Goal: Task Accomplishment & Management: Manage account settings

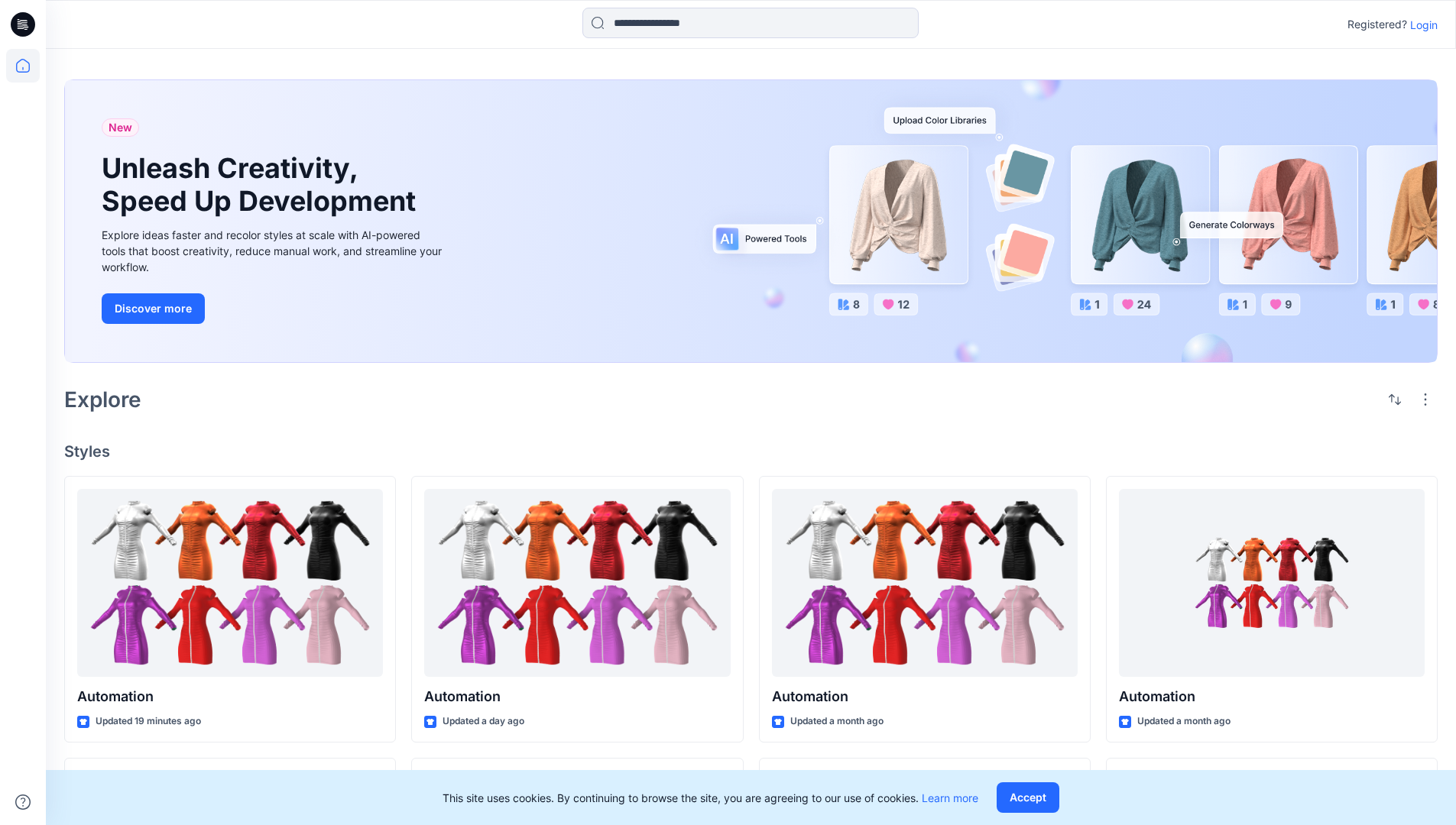
click at [1420, 24] on p "Login" at bounding box center [1424, 24] width 28 height 16
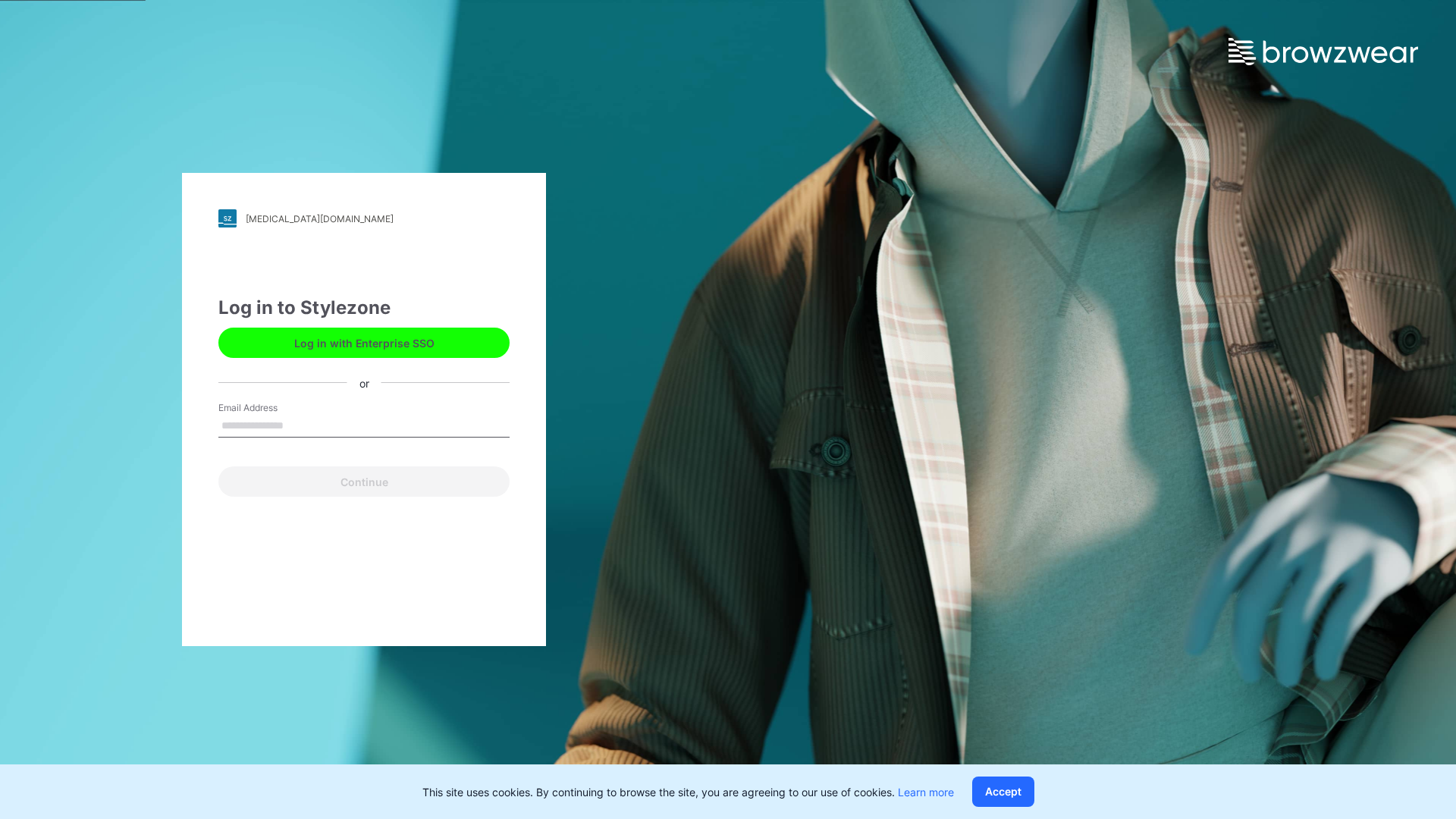
click at [299, 425] on input "Email Address" at bounding box center [364, 426] width 291 height 23
type input "**********"
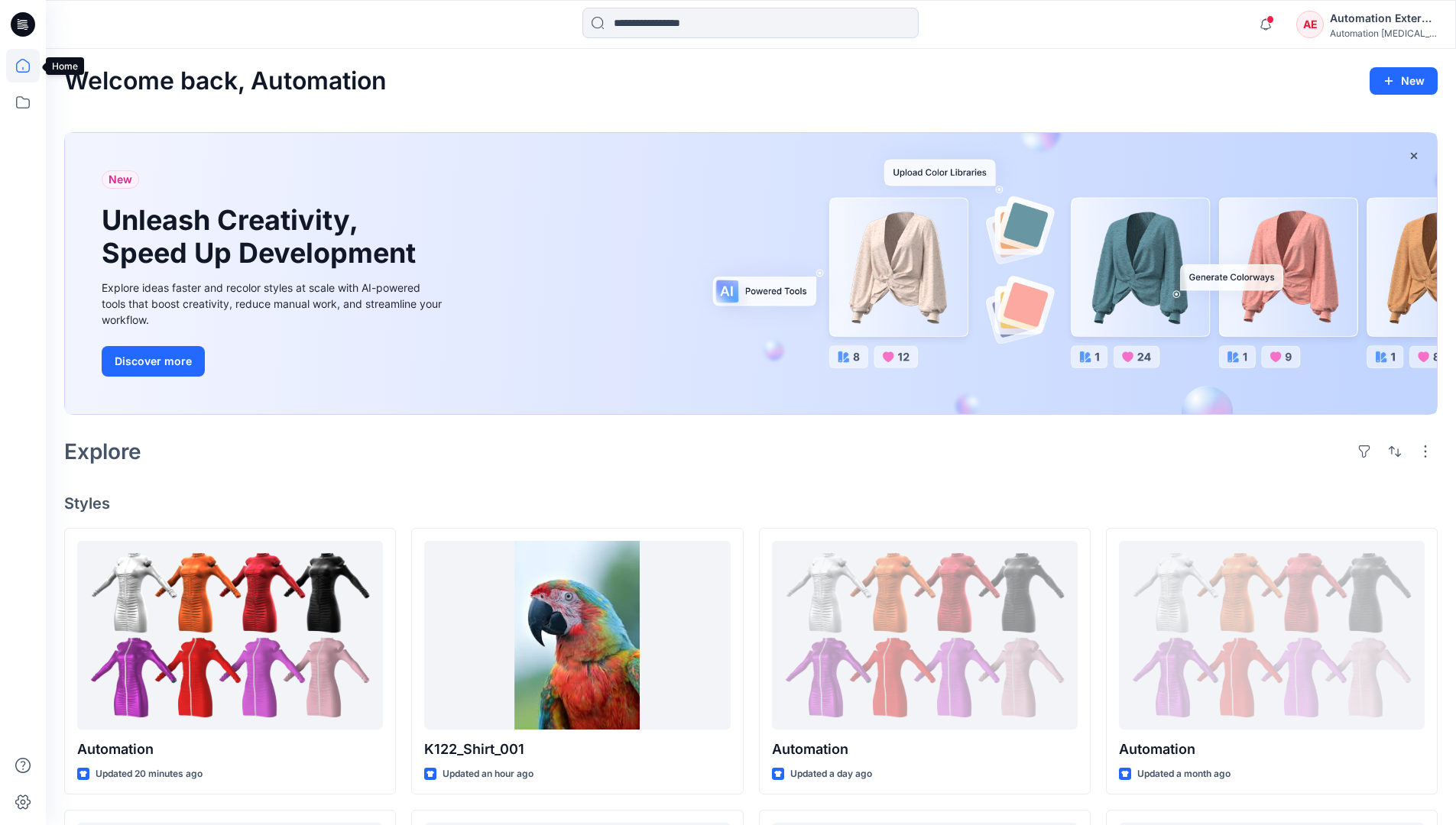
click at [29, 66] on icon at bounding box center [23, 66] width 13 height 13
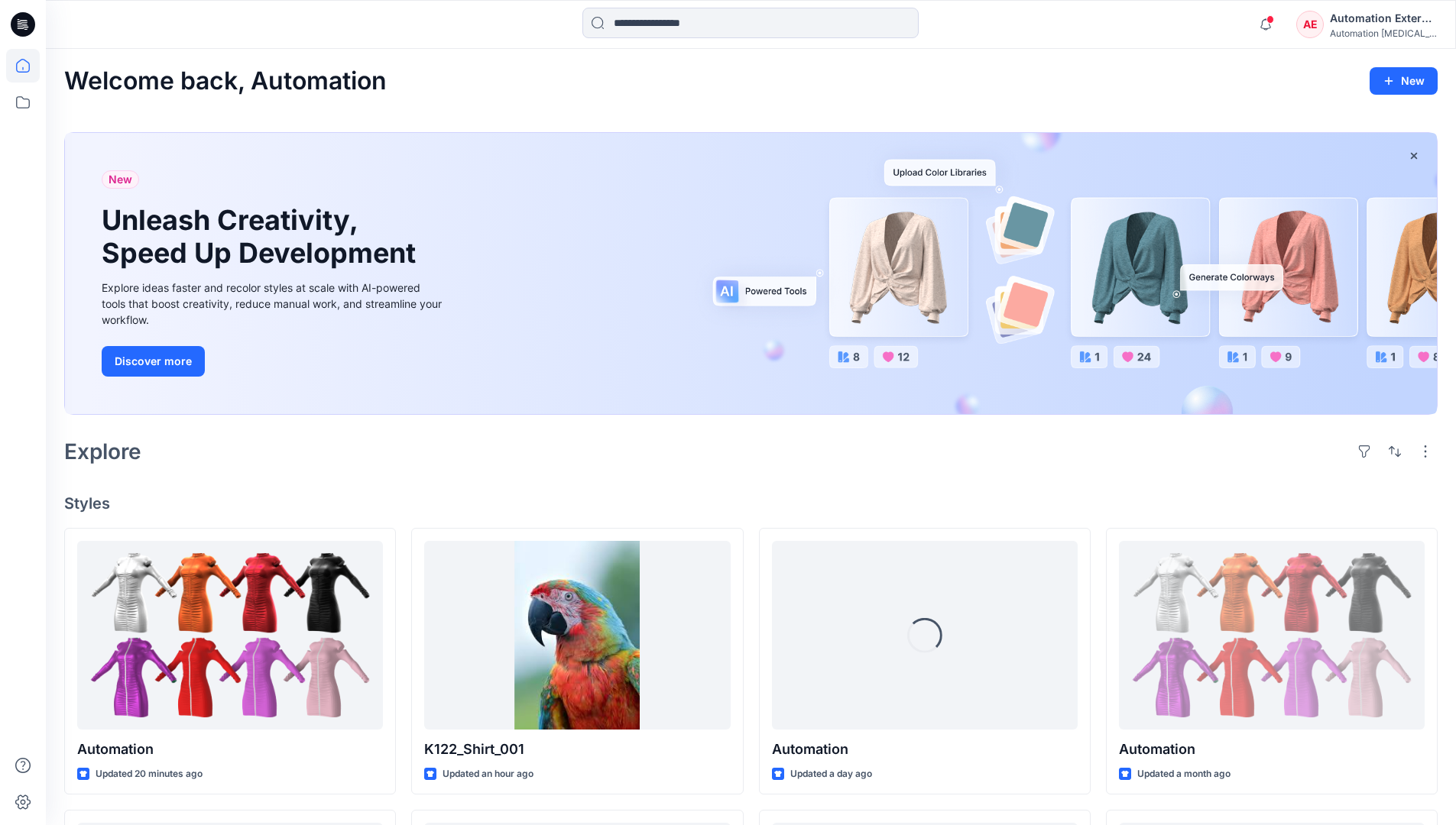
click at [1326, 29] on div "AE Automation External Automation testim..." at bounding box center [1366, 24] width 141 height 30
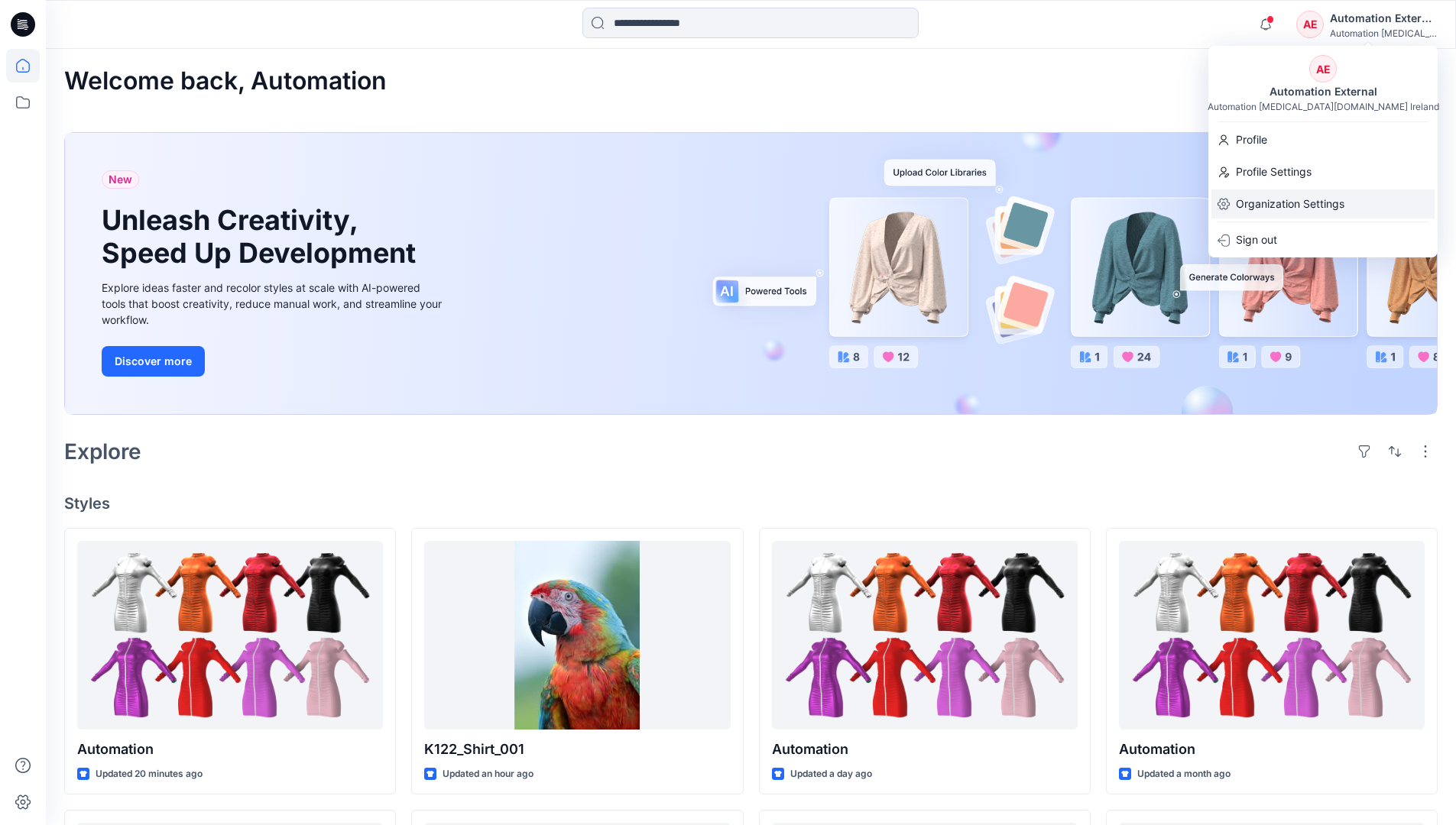
click at [1287, 201] on p "Organization Settings" at bounding box center [1290, 204] width 109 height 29
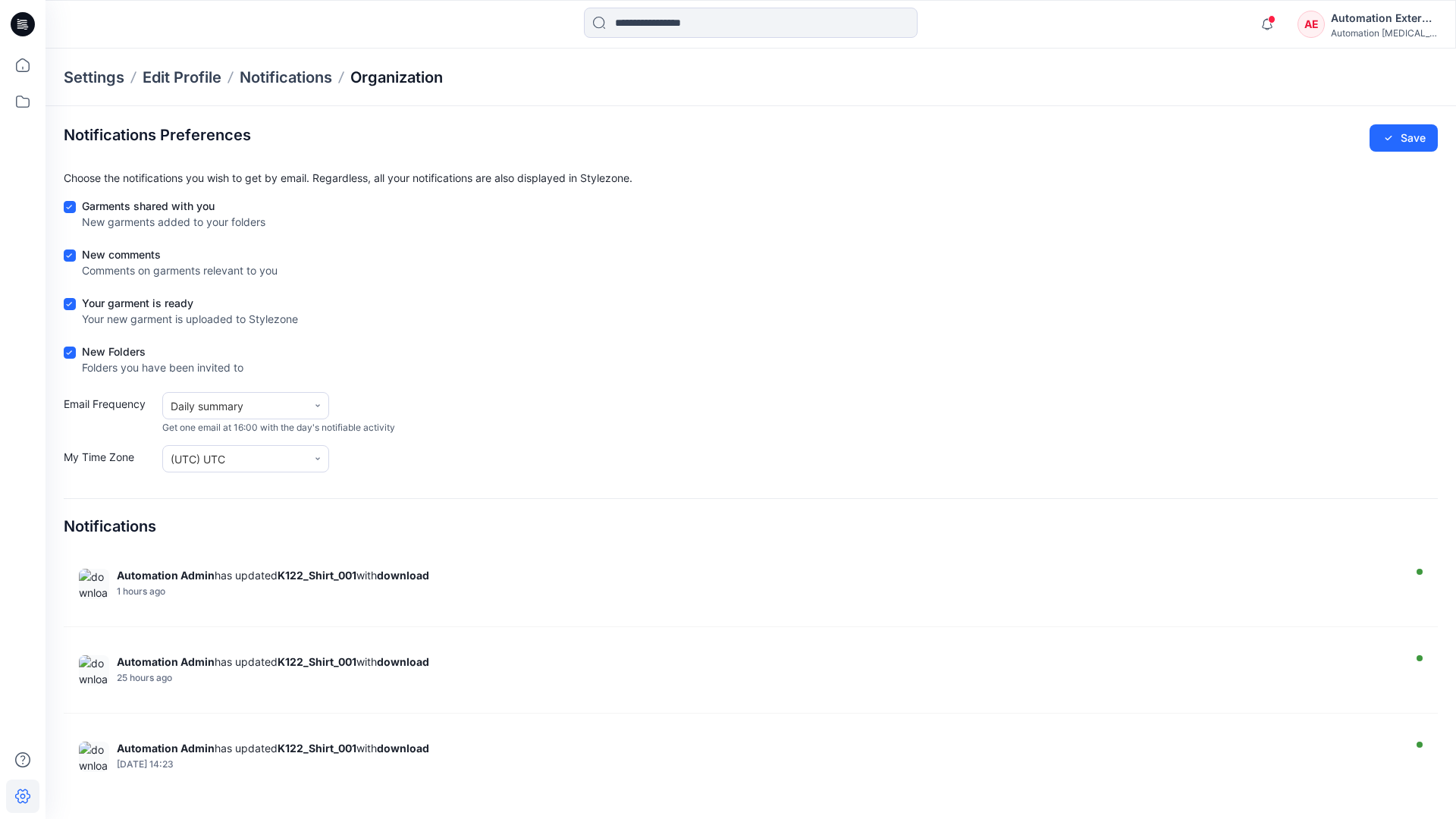
click at [398, 74] on p "Organization" at bounding box center [396, 77] width 93 height 21
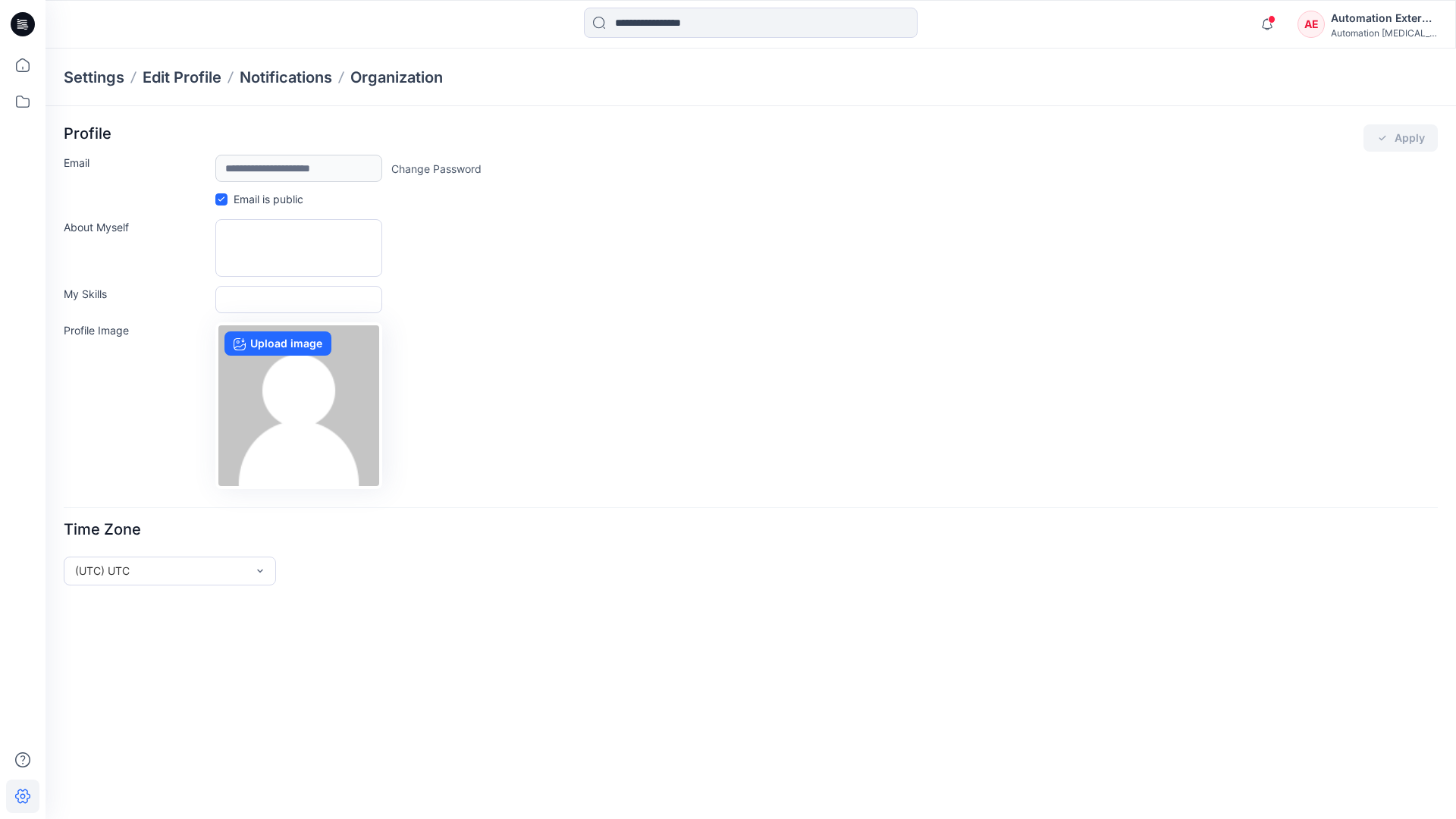
click at [1384, 23] on div "Automation External" at bounding box center [1383, 18] width 106 height 18
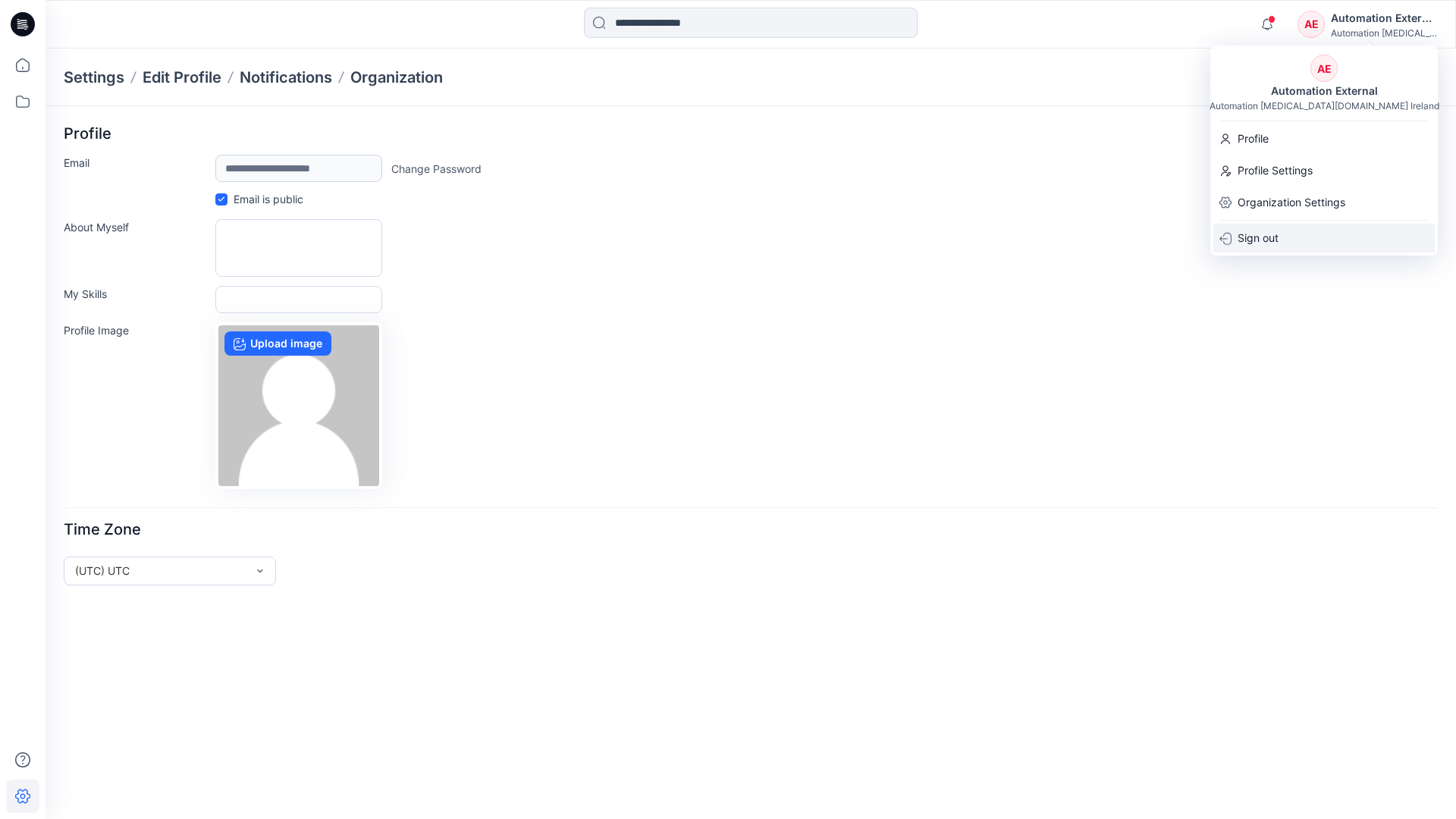
click at [1286, 236] on div "Sign out" at bounding box center [1323, 238] width 222 height 28
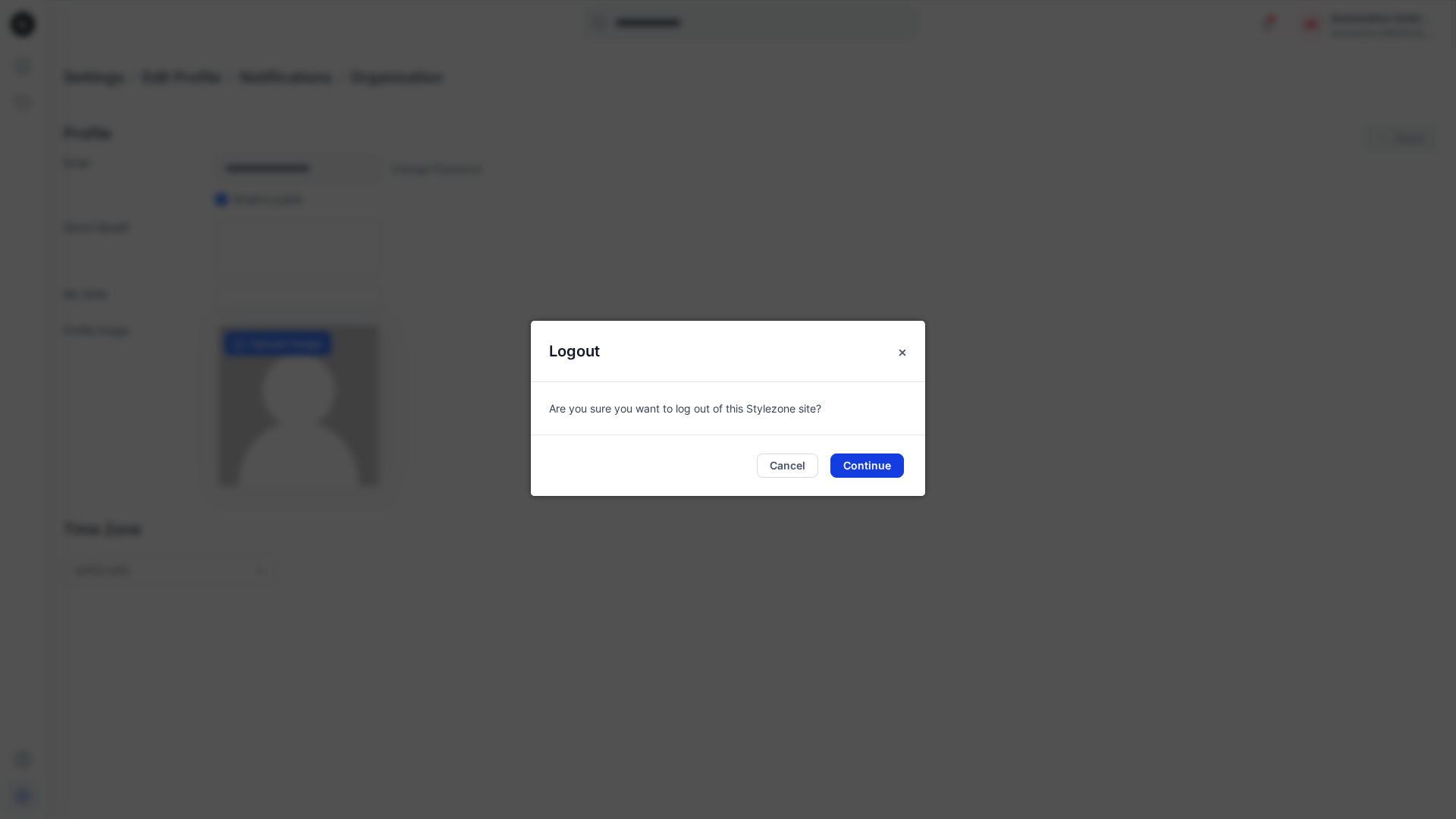
click at [876, 459] on button "Continue" at bounding box center [867, 465] width 74 height 24
